Goal: Information Seeking & Learning: Learn about a topic

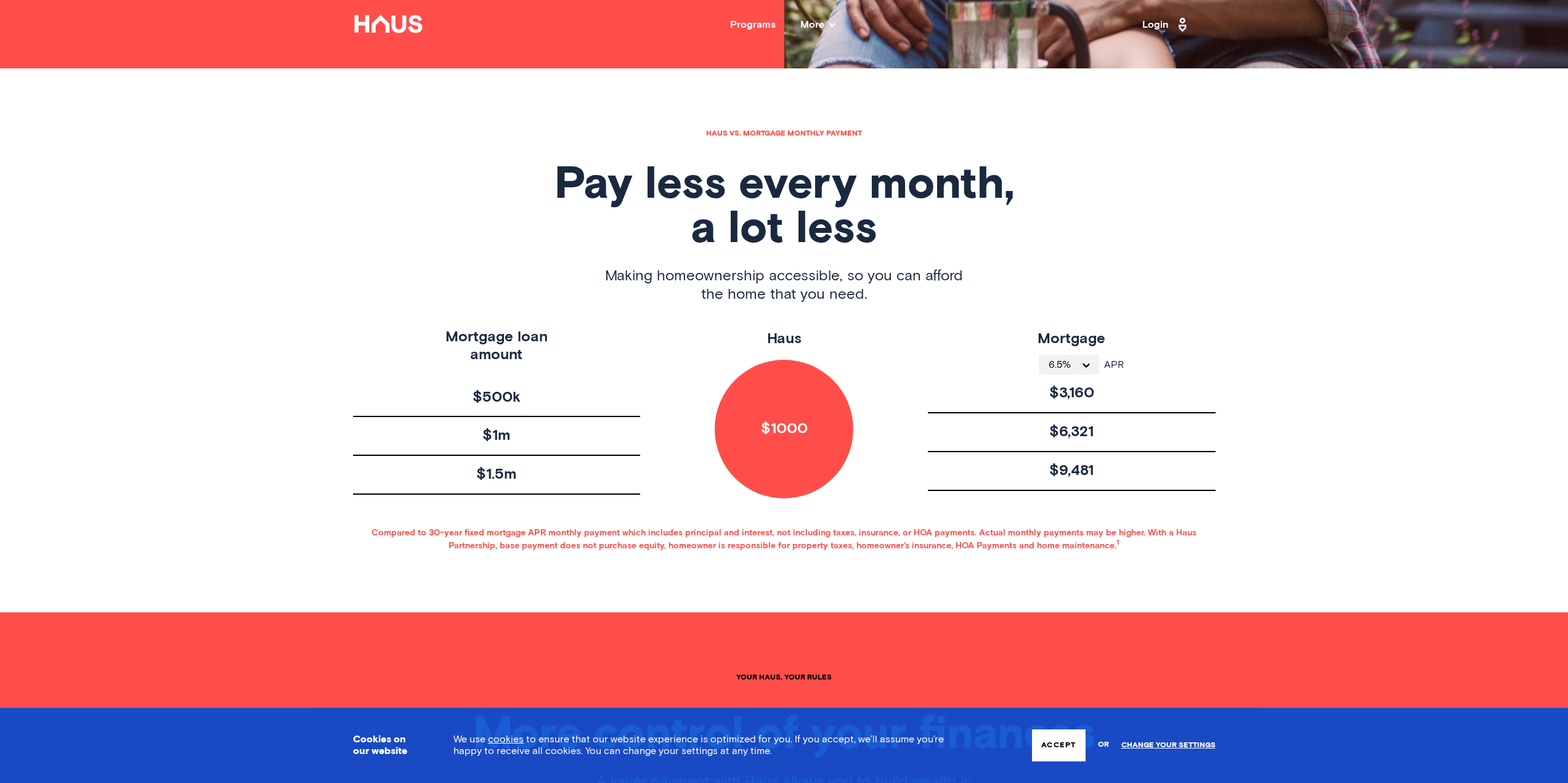
scroll to position [739, 0]
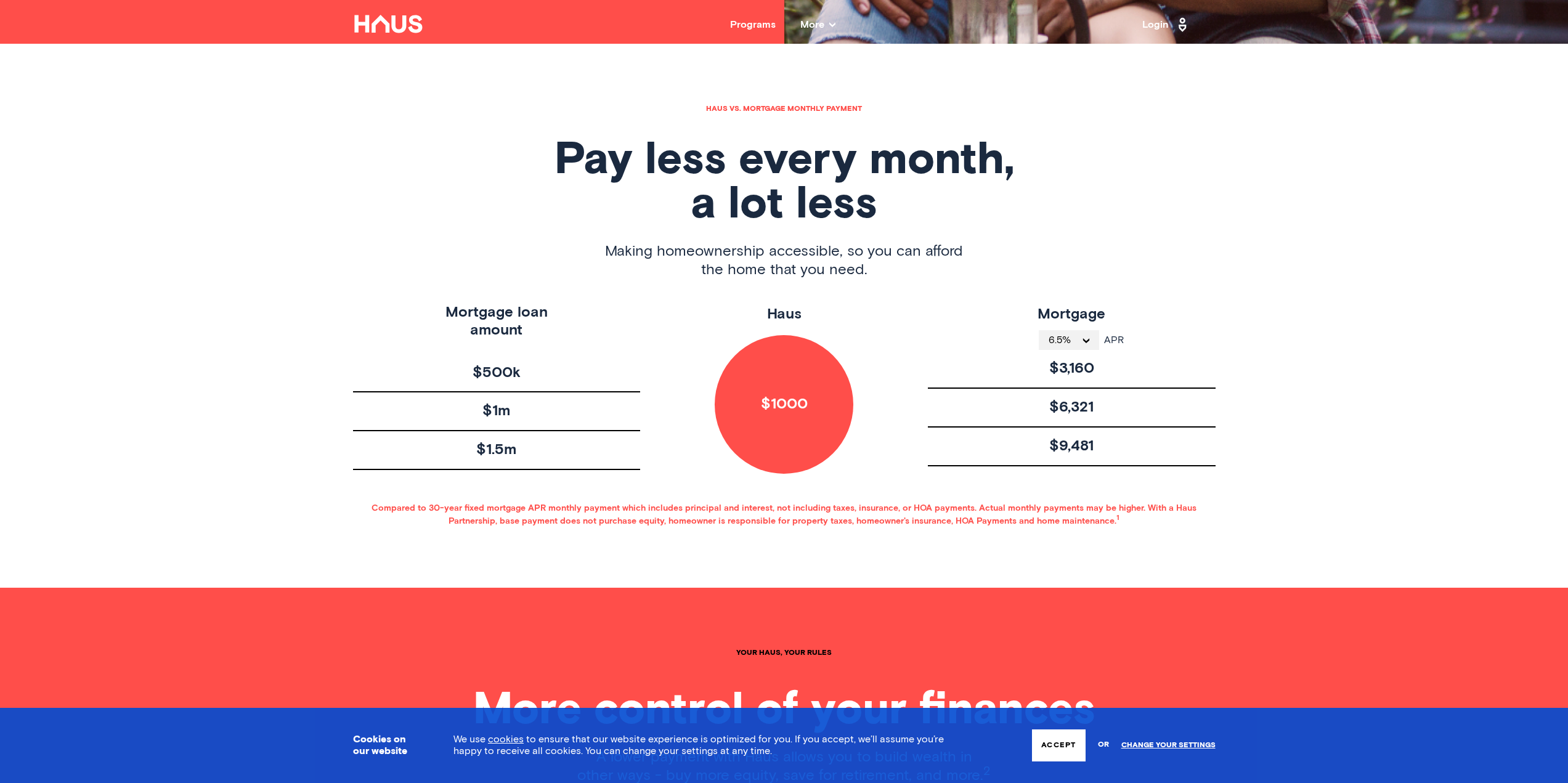
click at [1074, 342] on span "6.5%" at bounding box center [1065, 340] width 32 height 10
click at [1059, 395] on li "4.1%" at bounding box center [1069, 386] width 60 height 25
click at [1079, 332] on button "4.1%" at bounding box center [1069, 340] width 57 height 20
click at [1059, 357] on li "4%" at bounding box center [1069, 362] width 57 height 25
drag, startPoint x: 1055, startPoint y: 369, endPoint x: 1095, endPoint y: 365, distance: 40.2
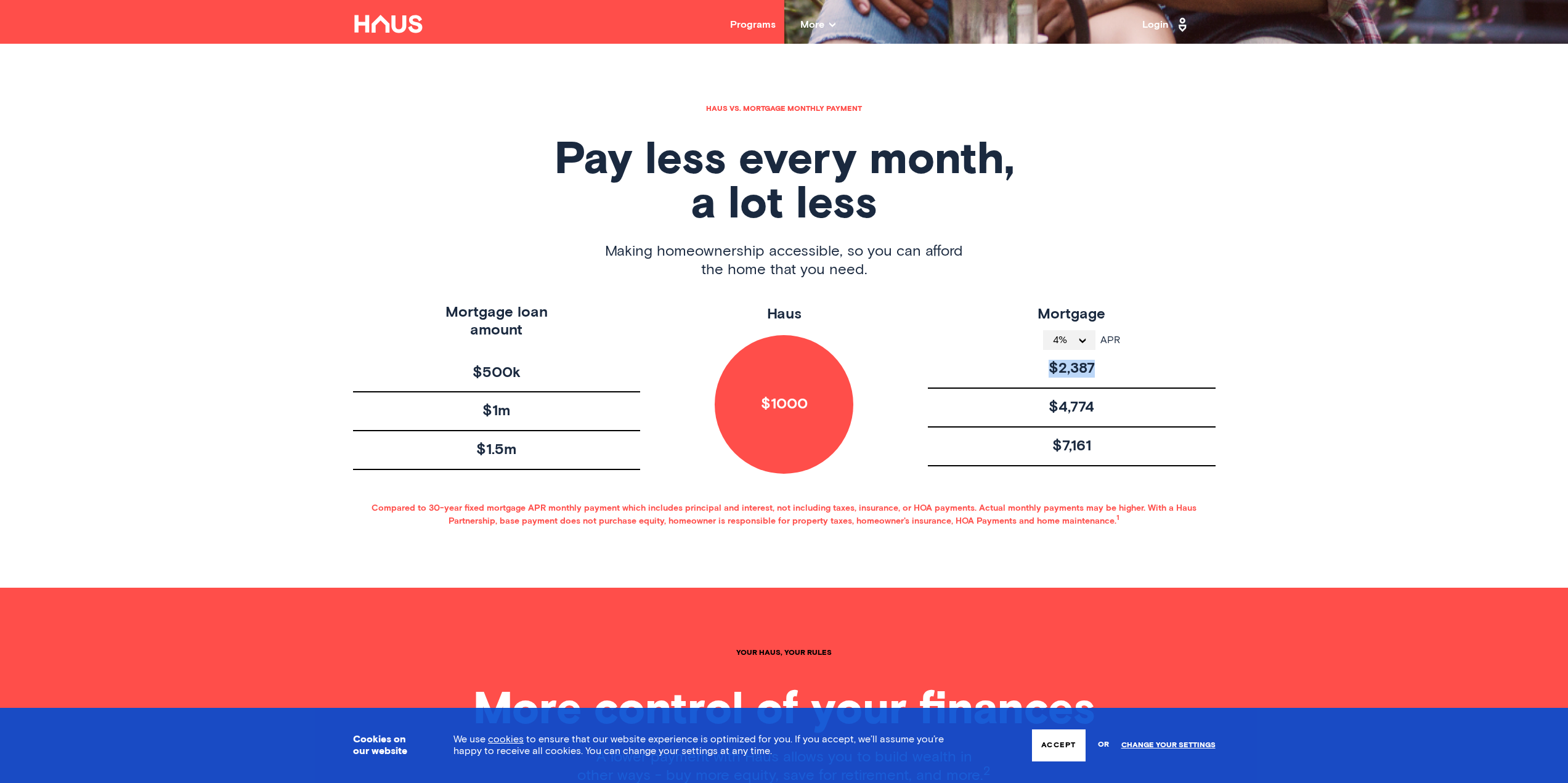
click at [1095, 365] on div "$2,387" at bounding box center [1071, 369] width 288 height 39
click at [1074, 366] on span "$2,387" at bounding box center [1071, 368] width 46 height 18
drag, startPoint x: 1081, startPoint y: 407, endPoint x: 1097, endPoint y: 403, distance: 16.5
click at [1097, 403] on div "$4,774" at bounding box center [1071, 408] width 288 height 39
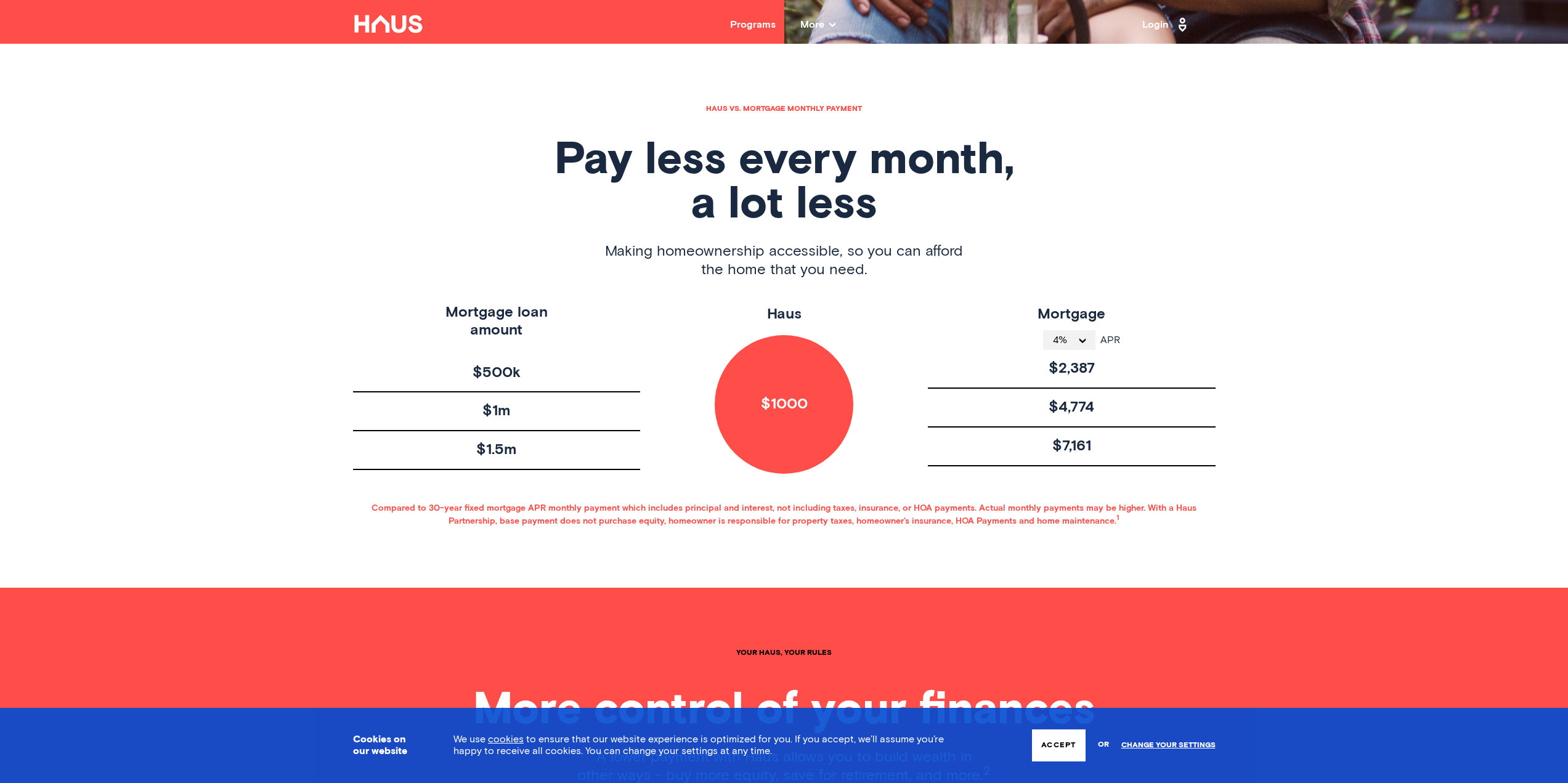
click at [1066, 344] on span "4%" at bounding box center [1065, 340] width 24 height 10
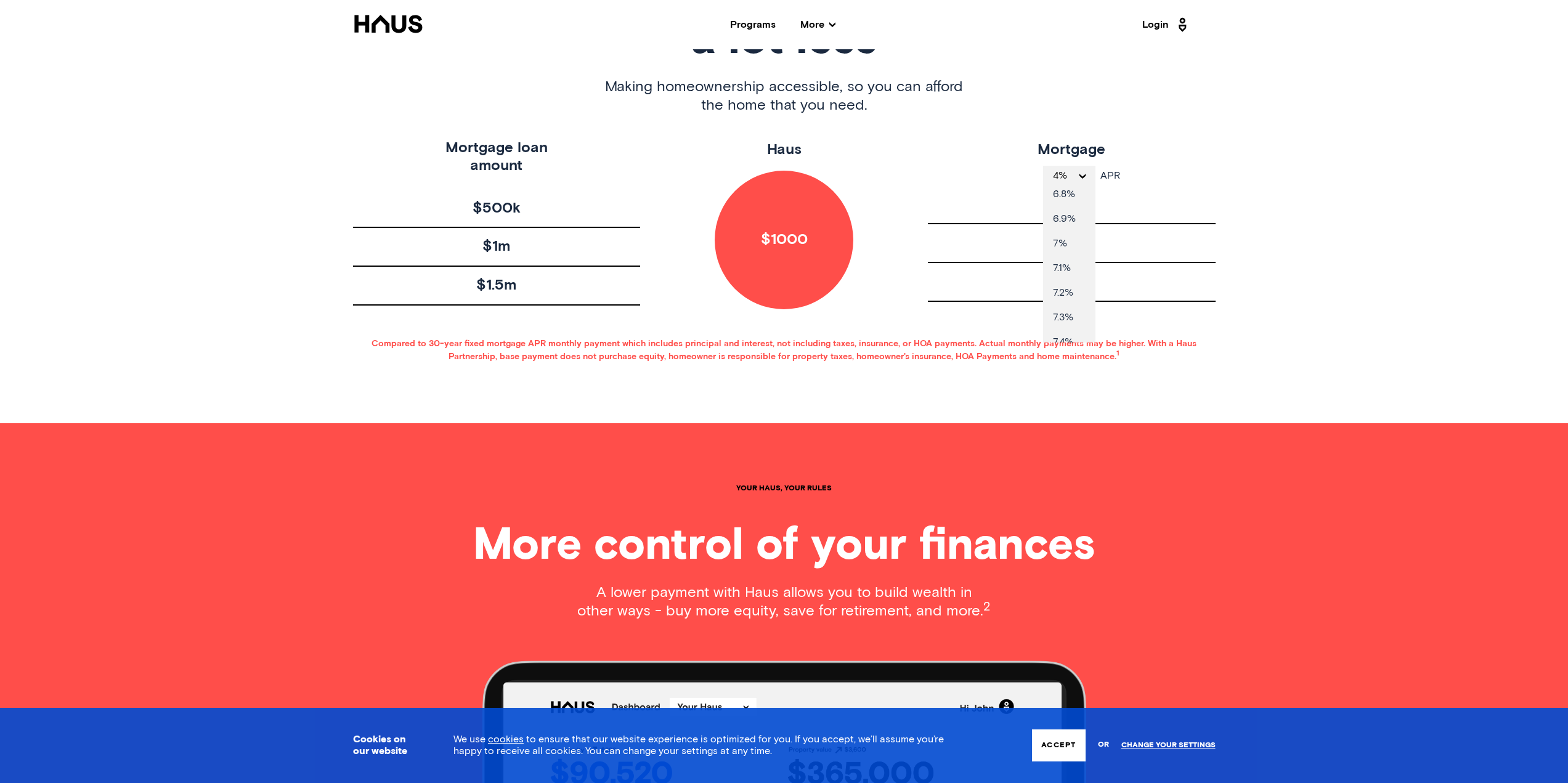
scroll to position [1099, 0]
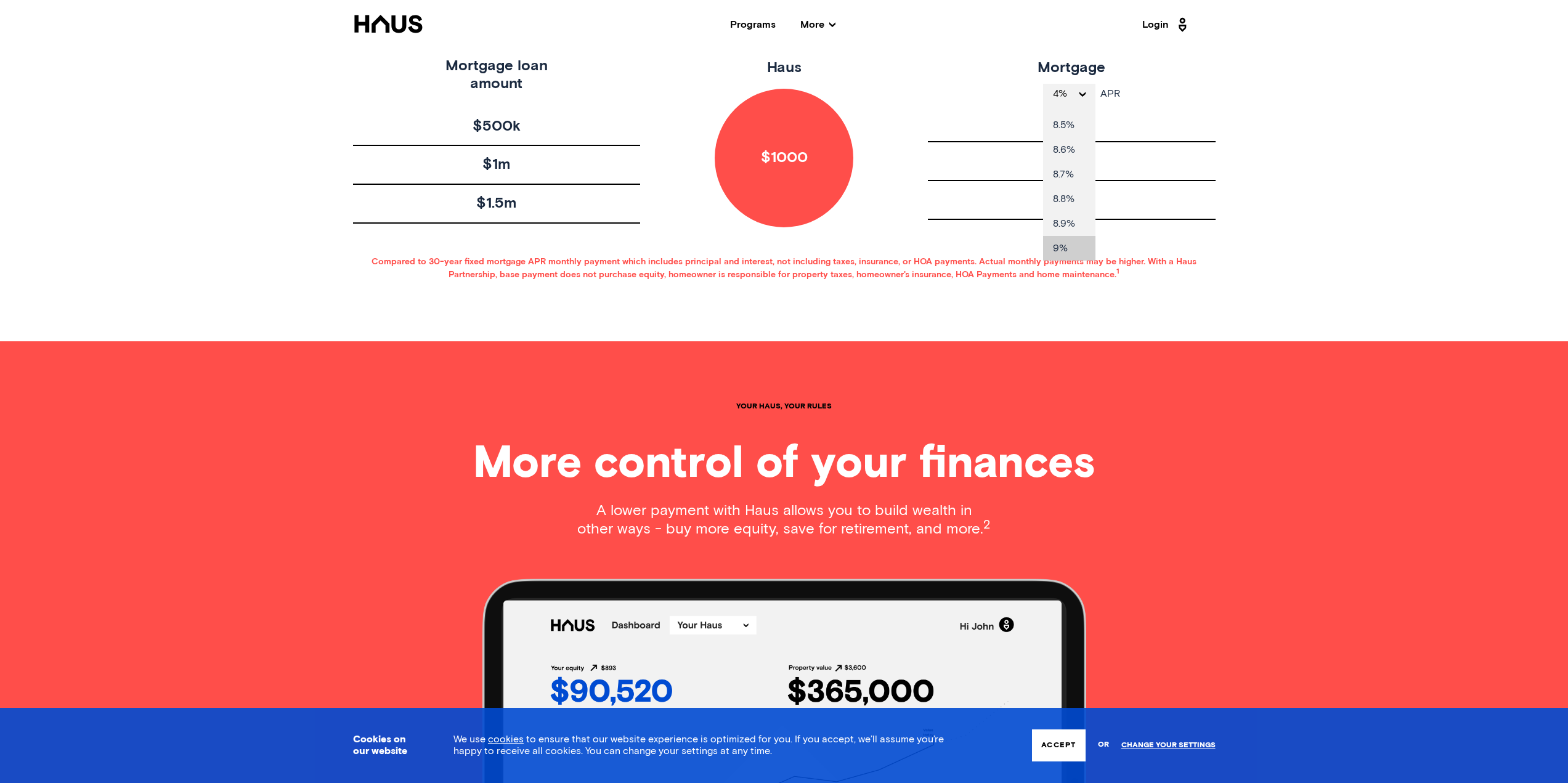
click at [1064, 246] on li "9%" at bounding box center [1069, 248] width 52 height 25
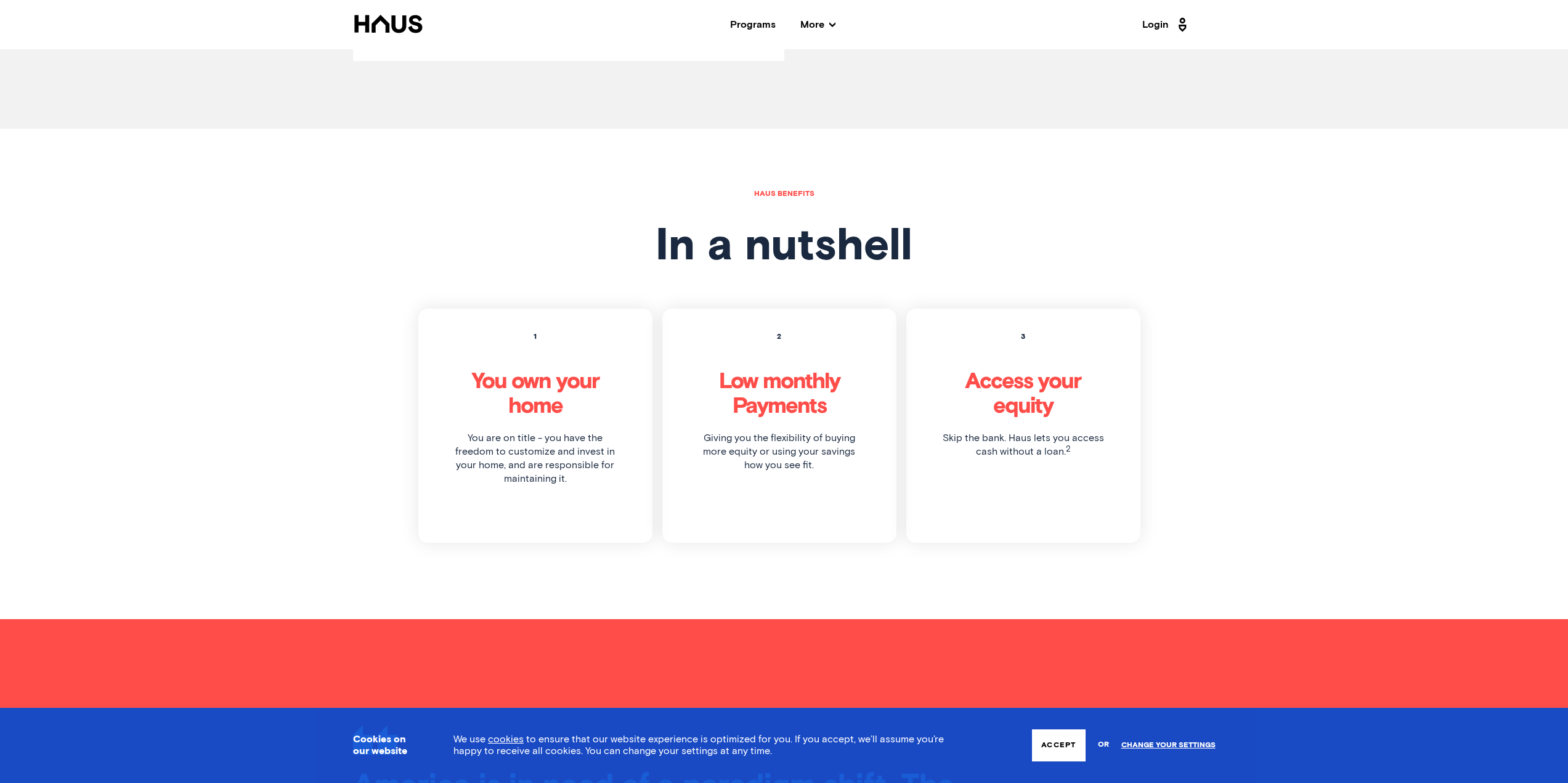
scroll to position [3614, 0]
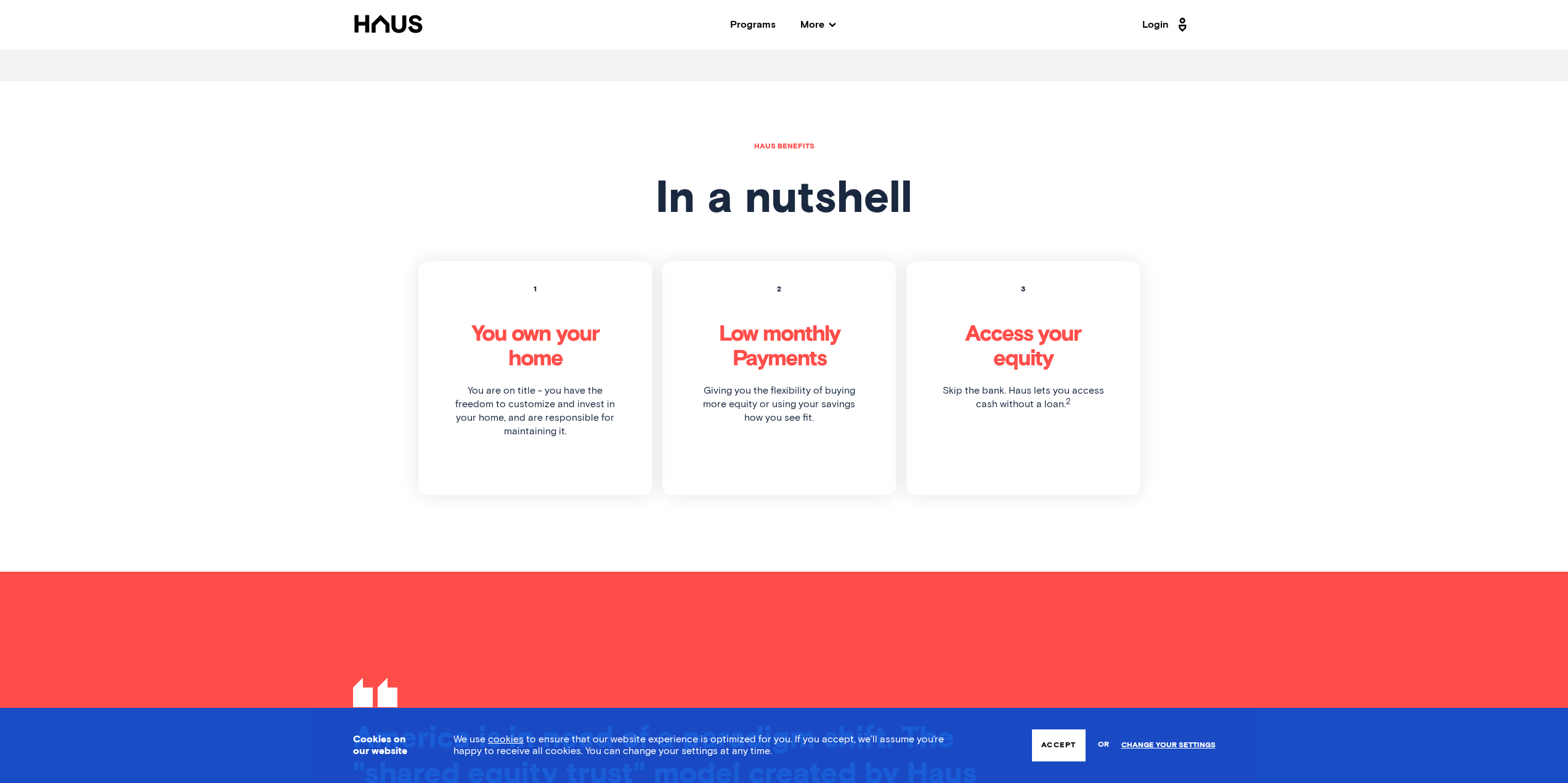
click at [758, 29] on div "Programs" at bounding box center [753, 25] width 45 height 10
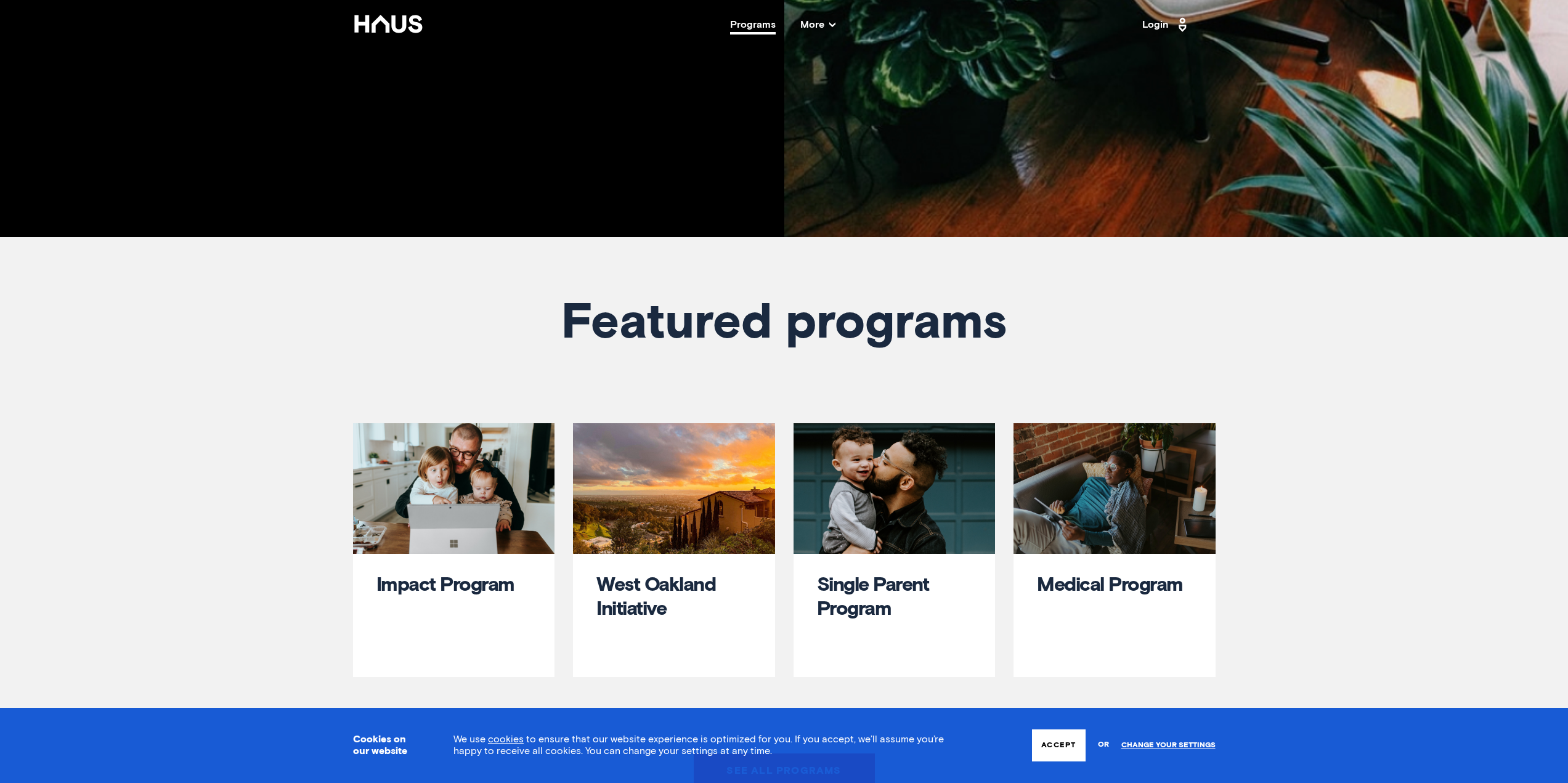
scroll to position [739, 0]
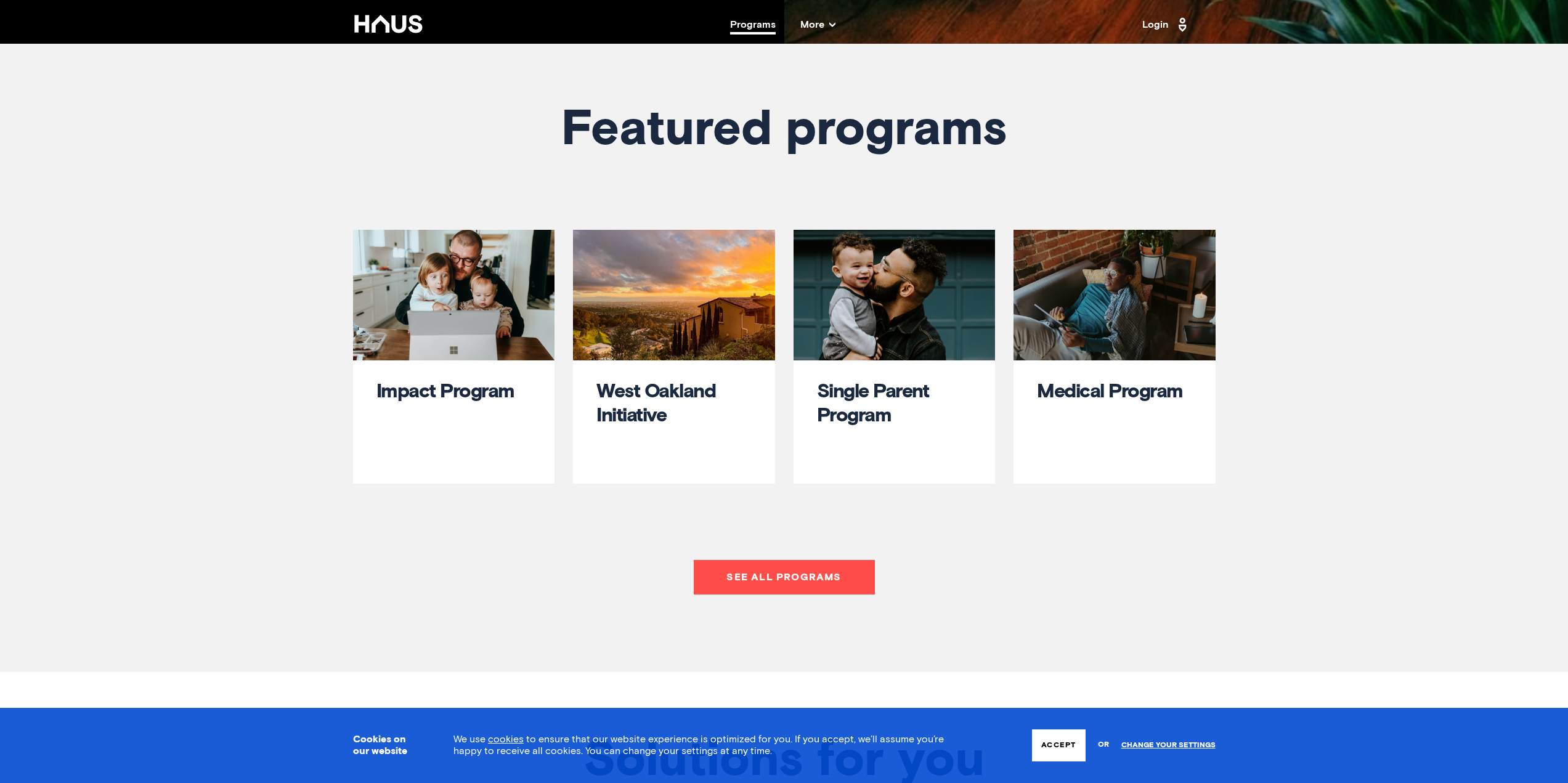
click at [812, 27] on span "More" at bounding box center [818, 25] width 35 height 10
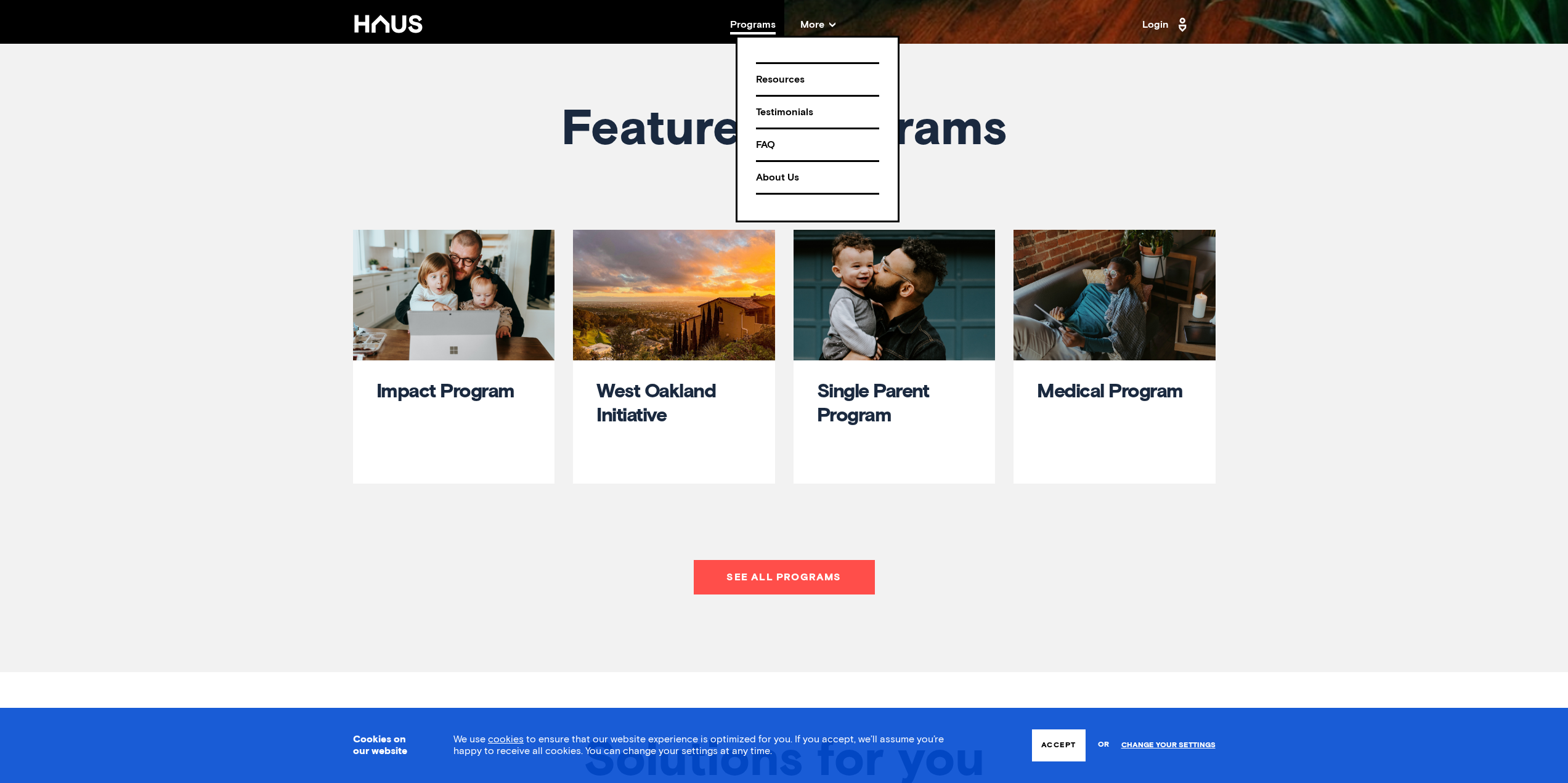
click at [770, 77] on div "Resources" at bounding box center [817, 79] width 123 height 21
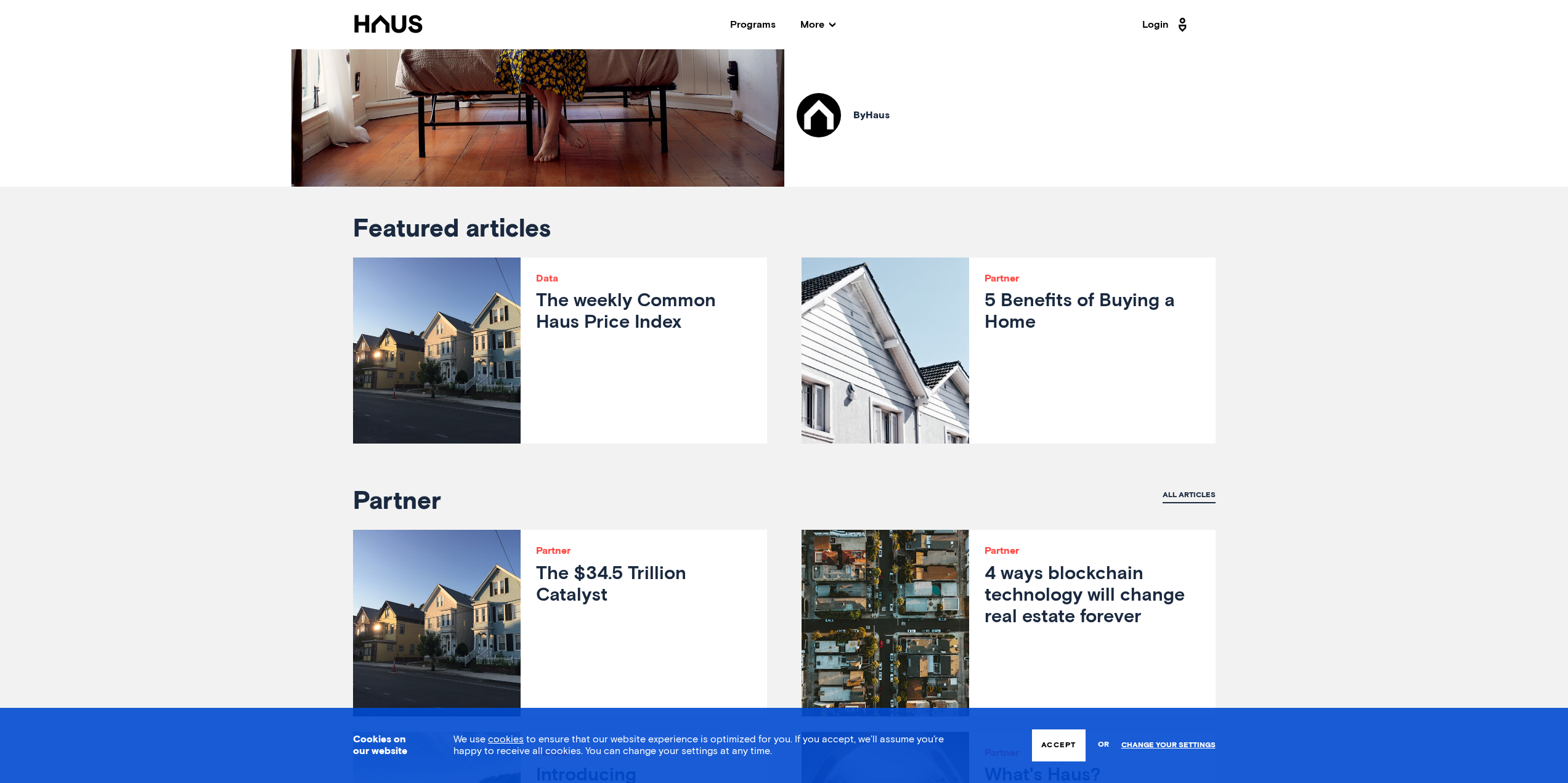
scroll to position [411, 0]
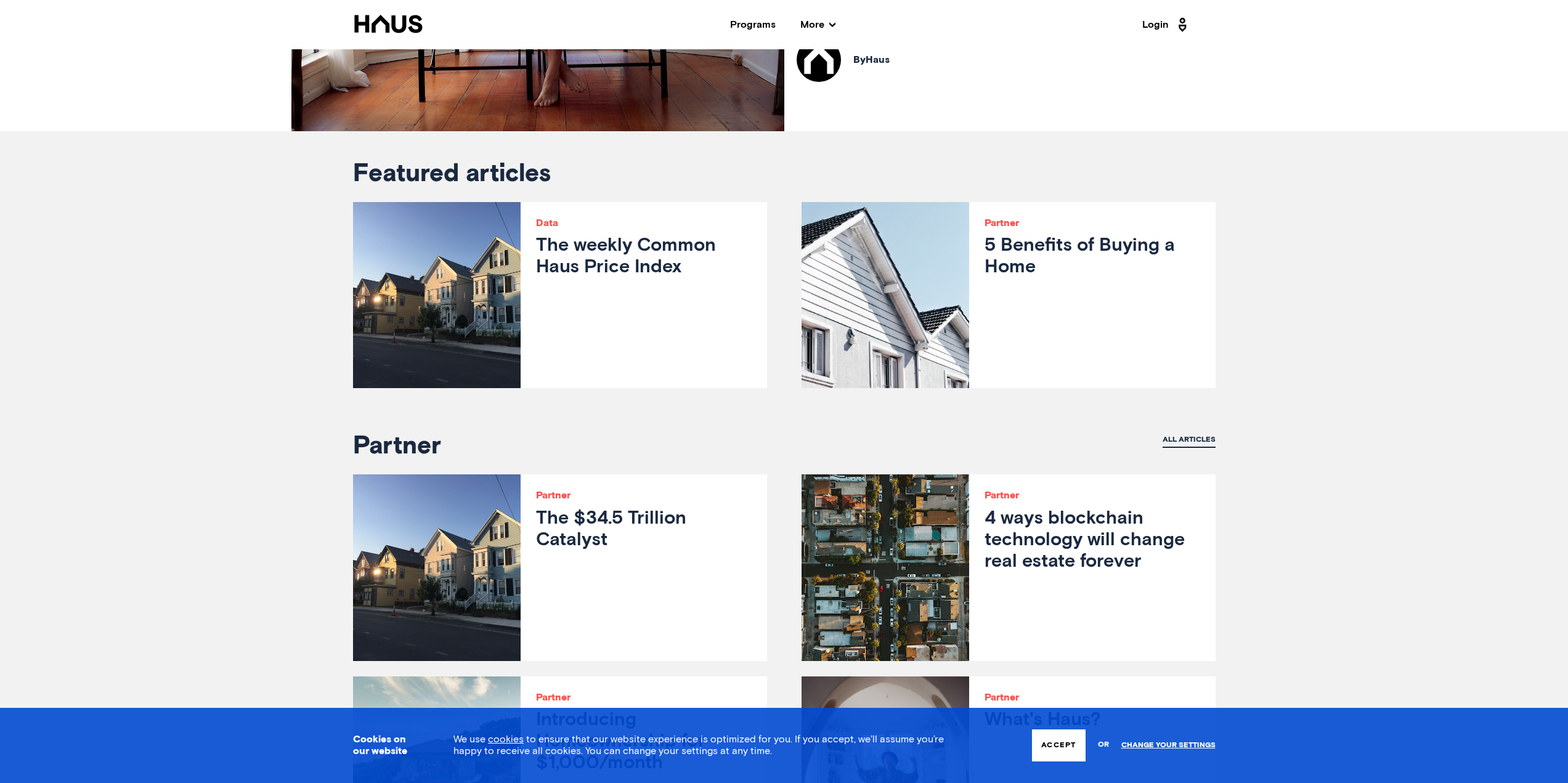
click at [599, 245] on h3 "The weekly Common Haus Price Index" at bounding box center [643, 257] width 215 height 43
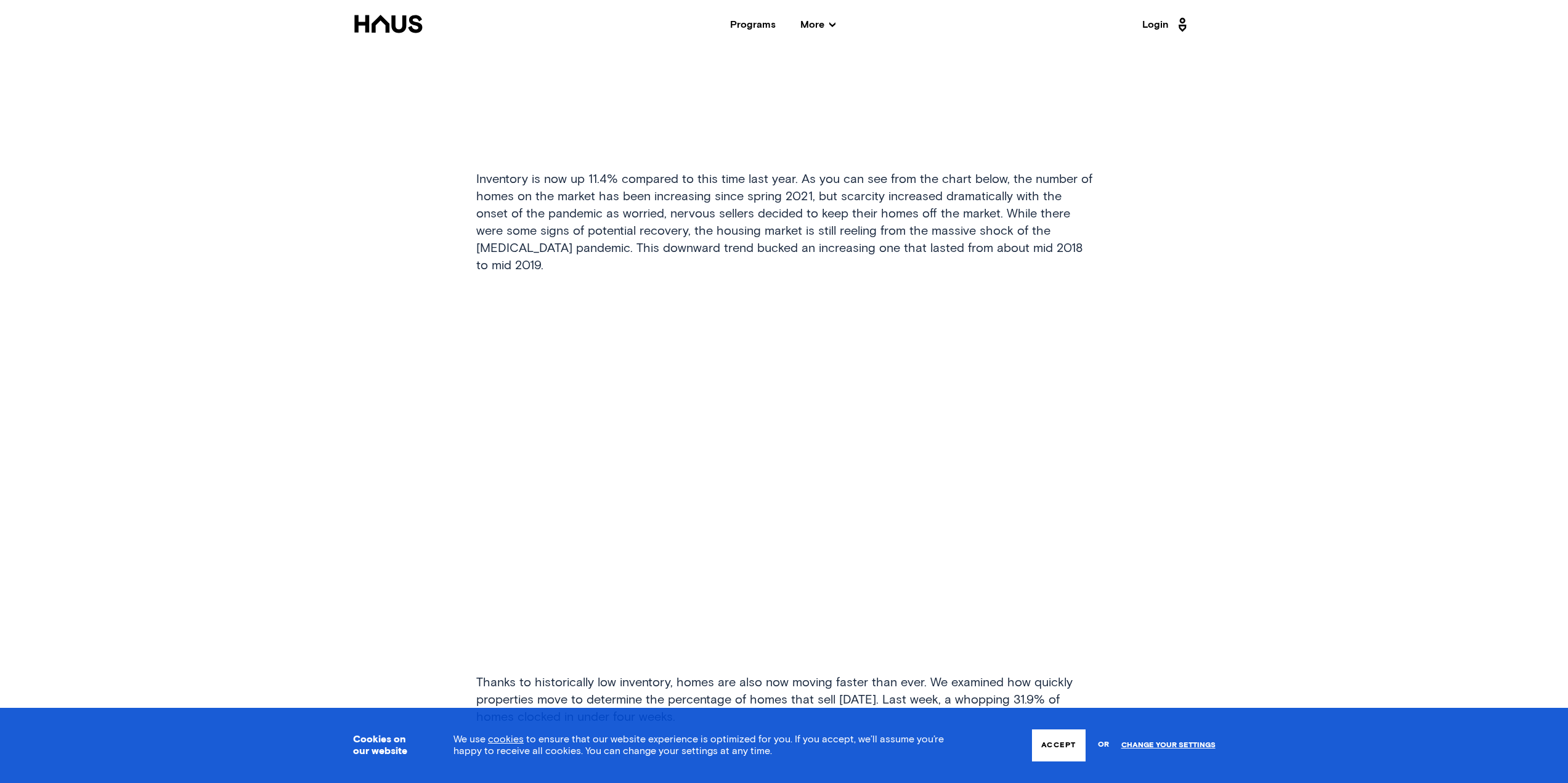
scroll to position [1643, 0]
